Goal: Navigation & Orientation: Find specific page/section

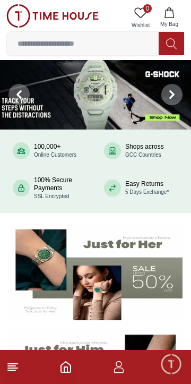
click at [18, 372] on icon at bounding box center [12, 366] width 13 height 13
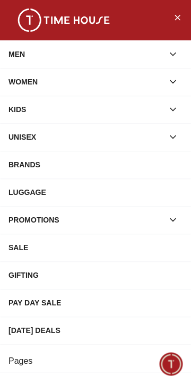
scroll to position [213, 0]
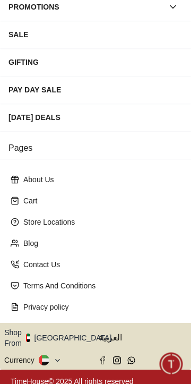
click at [116, 334] on icon "button" at bounding box center [118, 338] width 4 height 8
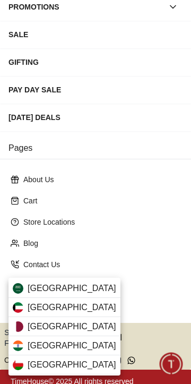
click at [53, 330] on div "[GEOGRAPHIC_DATA]" at bounding box center [64, 326] width 112 height 19
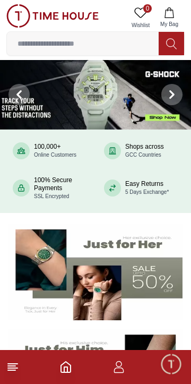
click at [16, 368] on line at bounding box center [13, 368] width 10 height 0
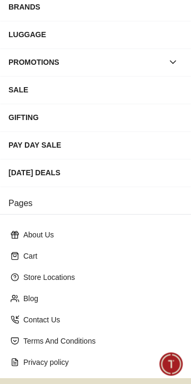
scroll to position [213, 0]
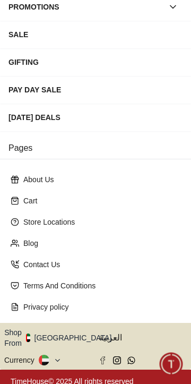
click at [68, 332] on button "Shop From [GEOGRAPHIC_DATA]" at bounding box center [61, 337] width 115 height 21
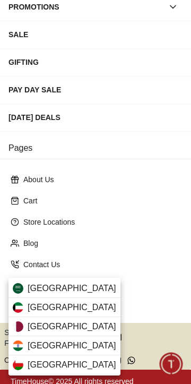
click at [56, 324] on div "[GEOGRAPHIC_DATA]" at bounding box center [64, 326] width 112 height 19
